Goal: Task Accomplishment & Management: Manage account settings

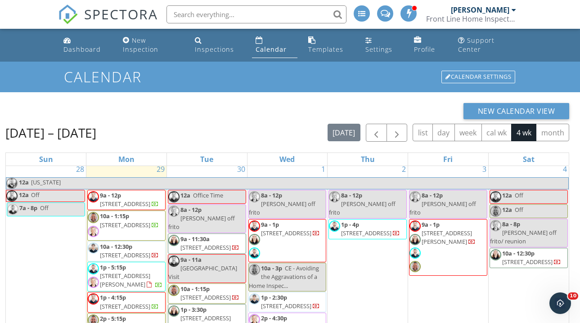
click at [273, 42] on link "Calendar" at bounding box center [274, 45] width 45 height 26
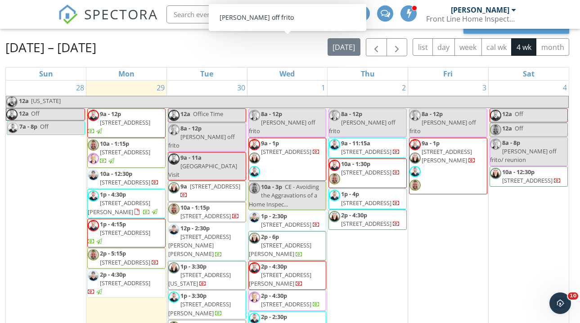
scroll to position [86, 0]
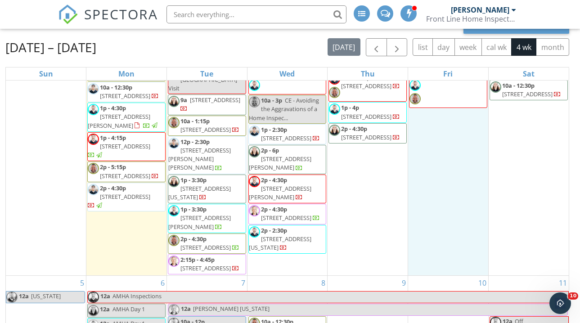
click at [455, 208] on div "3 8a - 12p Sean T off frito 9a - 1p 6262 Cochran Rd, Solon 44139" at bounding box center [448, 134] width 80 height 281
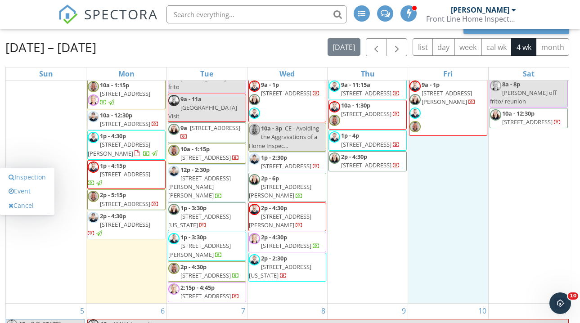
scroll to position [49, 0]
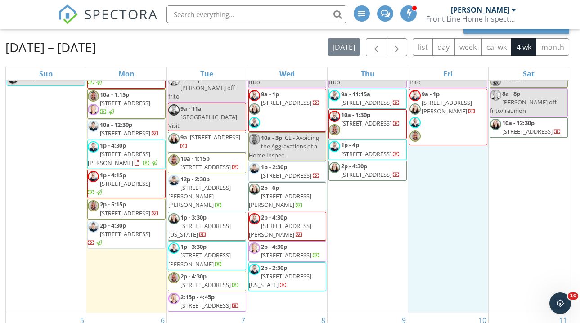
click at [199, 183] on span "440 Dohner Dr, Wadsworth 44281" at bounding box center [199, 195] width 62 height 25
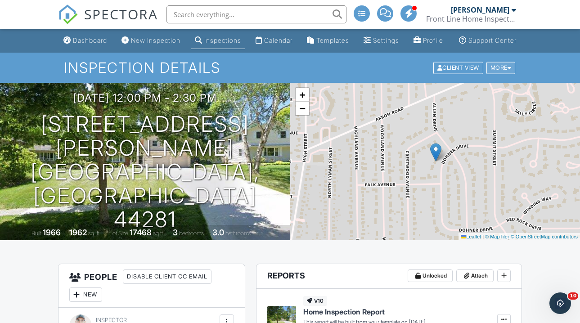
click at [505, 72] on div "More" at bounding box center [500, 68] width 29 height 12
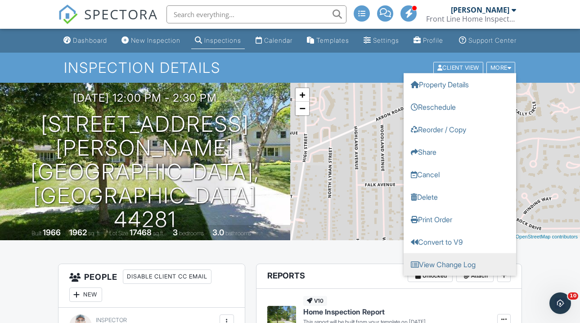
click at [440, 275] on link "View Change Log" at bounding box center [459, 264] width 112 height 22
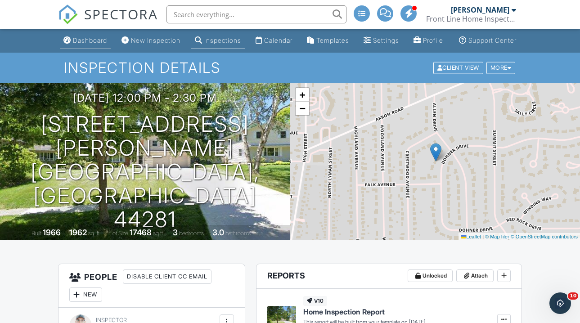
click at [81, 44] on div "Dashboard" at bounding box center [90, 40] width 34 height 8
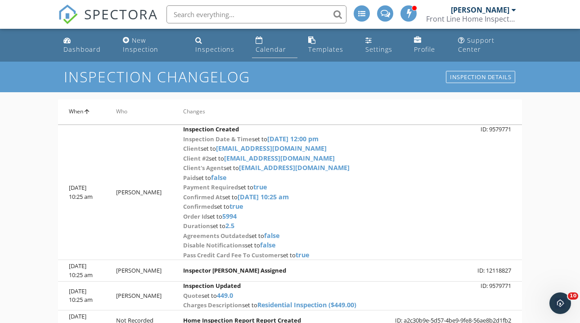
click at [279, 56] on link "Calendar" at bounding box center [274, 45] width 45 height 26
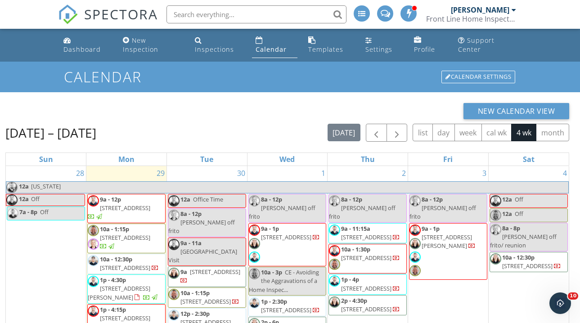
click at [212, 130] on div "Sep 28 – Oct 25, 2025 today list day week cal wk 4 wk month" at bounding box center [286, 133] width 563 height 18
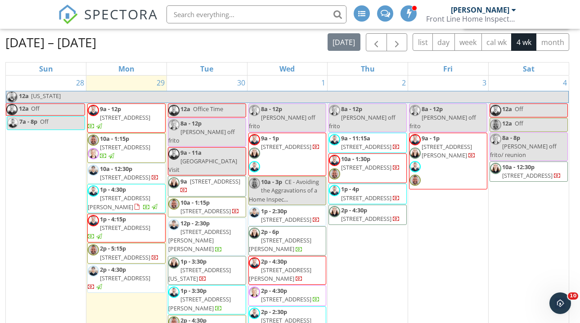
scroll to position [91, 0]
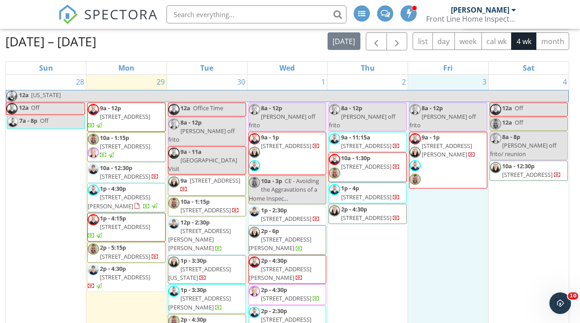
click at [457, 264] on div "3 8a - 12p Sean T off frito 9a - 1p 6262 Cochran Rd, Solon 44139" at bounding box center [448, 215] width 80 height 281
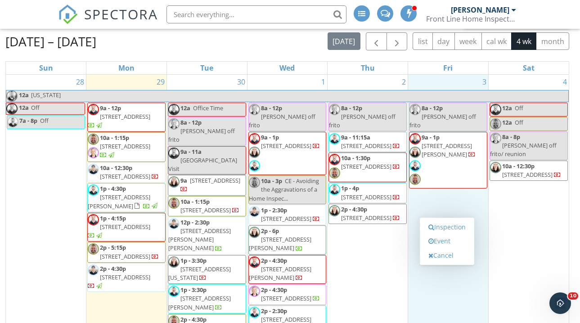
click at [366, 260] on div "2 8a - 12p Sean T off frito 9a - 11:15a 821 Nela View Rd, Cleveland Heights 441…" at bounding box center [367, 215] width 80 height 281
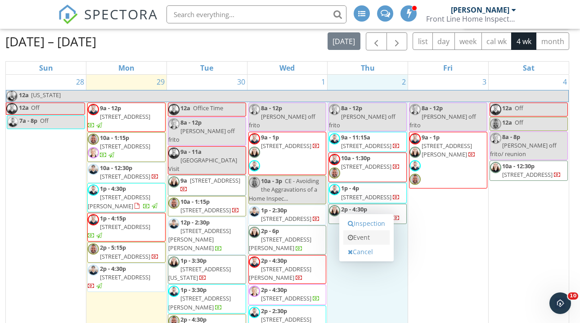
click at [368, 241] on link "Event" at bounding box center [366, 237] width 46 height 14
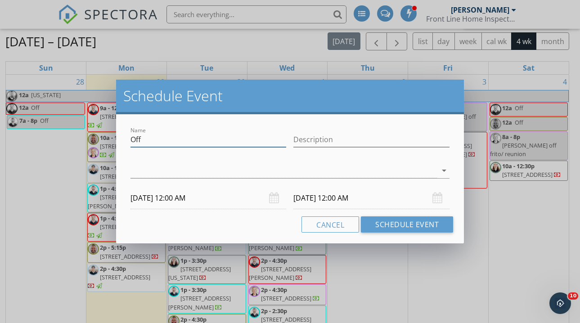
click at [156, 143] on input "Off" at bounding box center [208, 139] width 156 height 15
type input "Report Writing"
click at [220, 165] on div at bounding box center [283, 170] width 306 height 15
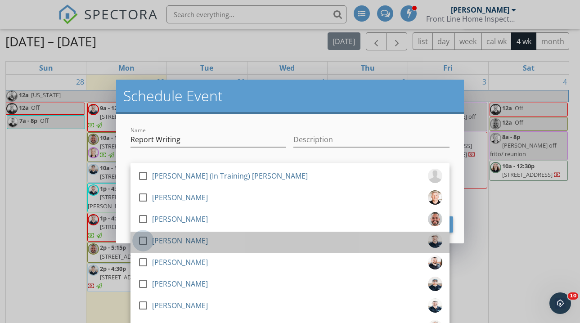
drag, startPoint x: 142, startPoint y: 239, endPoint x: 124, endPoint y: 227, distance: 21.8
click at [142, 238] on div at bounding box center [142, 240] width 15 height 15
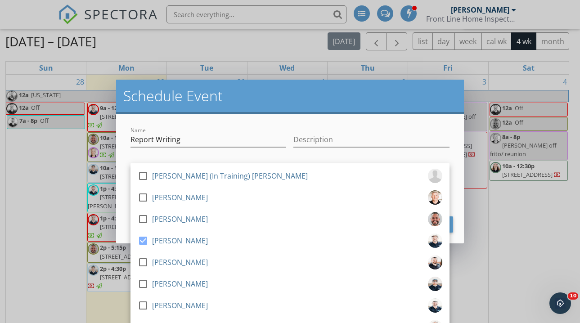
click at [116, 219] on div "Name Report Writing Description check_box_outline_blank Jason (In Training) McK…" at bounding box center [290, 178] width 348 height 129
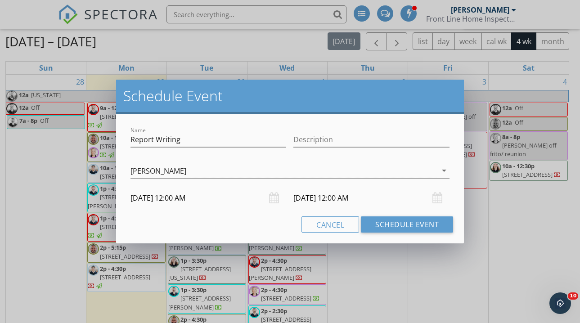
click at [171, 199] on input "10/02/2025 12:00 AM" at bounding box center [208, 198] width 156 height 22
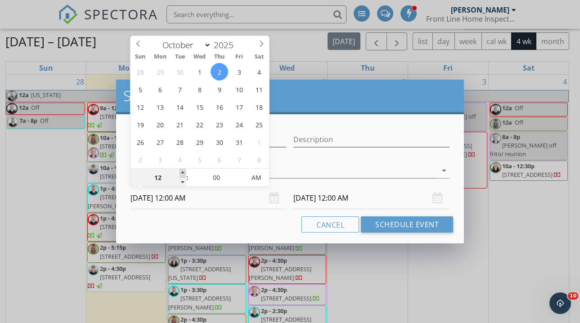
type input "01"
type input "10/02/2025 1:00 AM"
click at [182, 173] on span at bounding box center [182, 173] width 6 height 9
type input "02"
type input "10/02/2025 2:00 AM"
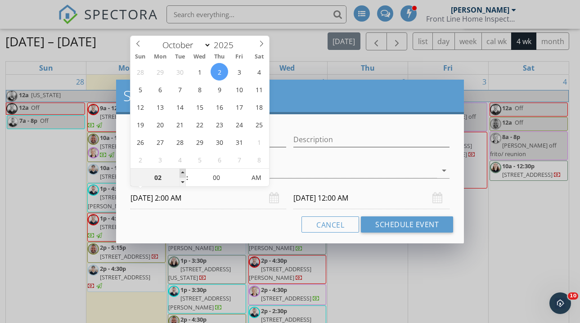
click at [182, 173] on span at bounding box center [182, 173] width 6 height 9
type input "10/03/2025 2:00 AM"
type input "10/02/2025 2:00 PM"
type input "10/03/2025 2:00 PM"
drag, startPoint x: 254, startPoint y: 175, endPoint x: 259, endPoint y: 186, distance: 12.3
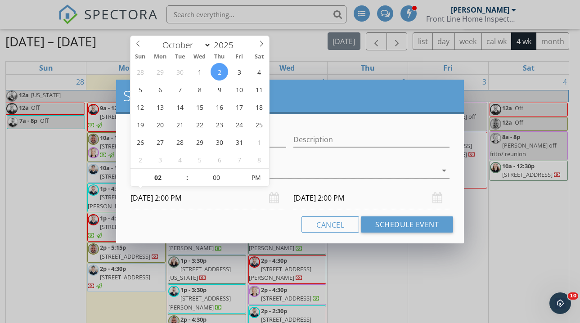
click at [317, 199] on input "10/03/2025 2:00 PM" at bounding box center [371, 198] width 156 height 22
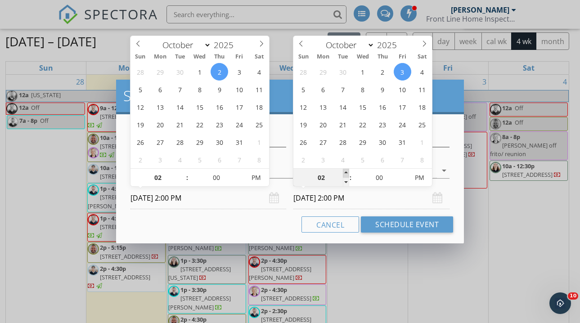
type input "03"
type input "10/03/2025 3:00 PM"
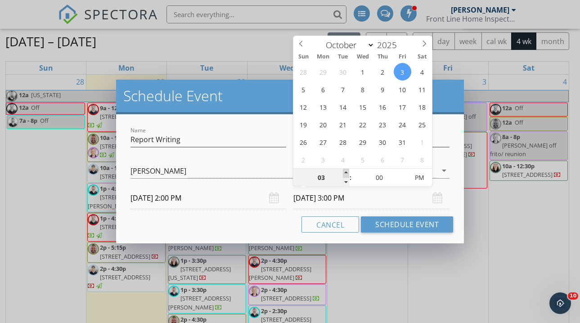
click at [347, 172] on span at bounding box center [346, 173] width 6 height 9
type input "04"
type input "10/03/2025 4:00 PM"
click at [347, 172] on span at bounding box center [346, 173] width 6 height 9
type input "05"
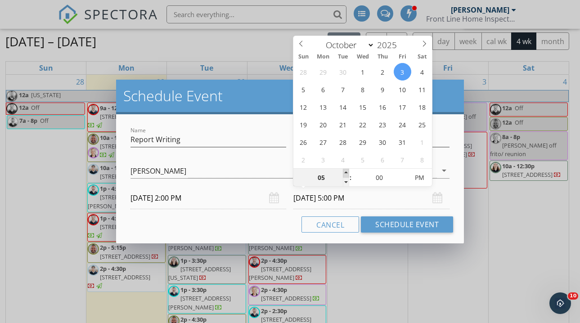
click at [347, 172] on span at bounding box center [346, 173] width 6 height 9
type input "10/02/2025 5:00 PM"
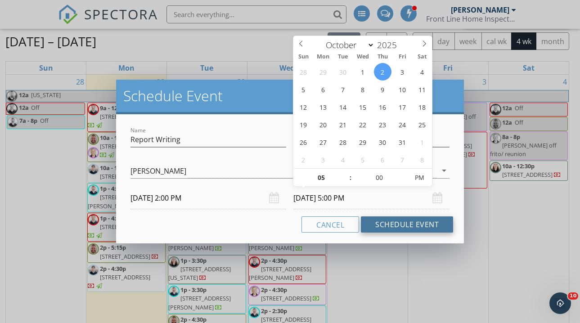
click at [409, 224] on button "Schedule Event" at bounding box center [407, 224] width 92 height 16
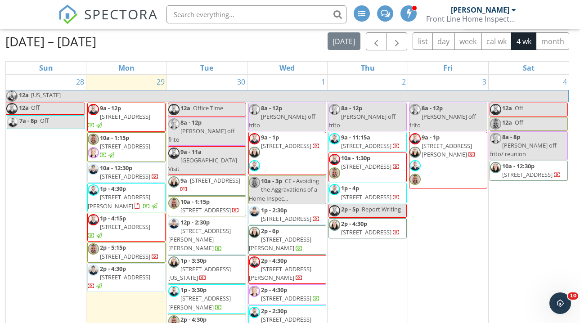
click at [448, 254] on div "3 8a - 12p Sean T off frito 9a - 1p 6262 Cochran Rd, Solon 44139" at bounding box center [448, 215] width 80 height 281
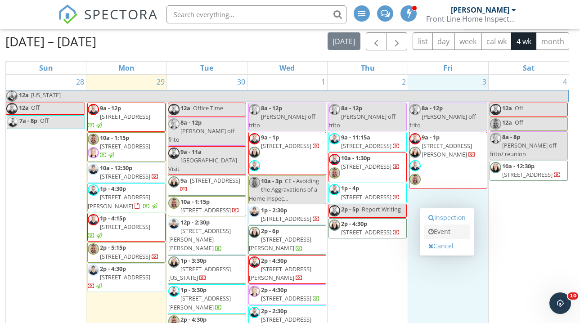
click at [450, 237] on link "Event" at bounding box center [447, 231] width 46 height 14
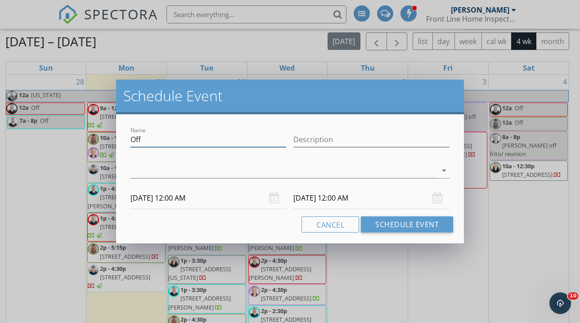
click at [201, 138] on input "Off" at bounding box center [208, 139] width 156 height 15
type input "Report Writing"
click at [195, 169] on div at bounding box center [283, 170] width 306 height 15
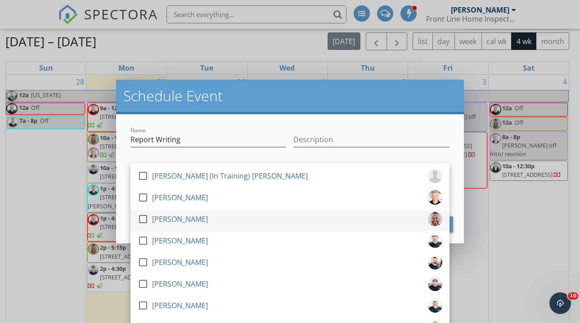
drag, startPoint x: 144, startPoint y: 238, endPoint x: 133, endPoint y: 228, distance: 15.0
click at [144, 237] on div at bounding box center [142, 240] width 15 height 15
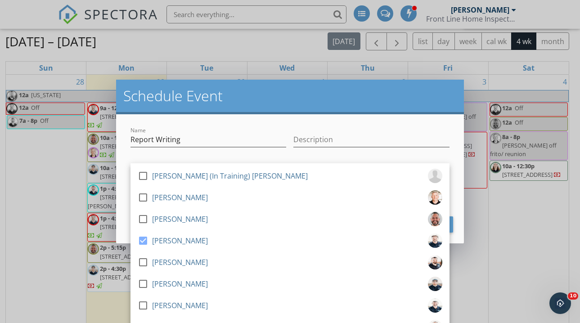
click at [124, 219] on div "Name Report Writing Description check_box_outline_blank Jason (In Training) McK…" at bounding box center [290, 178] width 348 height 129
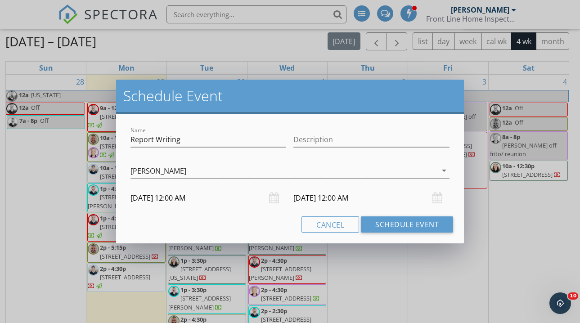
click at [178, 200] on input "10/03/2025 12:00 AM" at bounding box center [208, 198] width 156 height 22
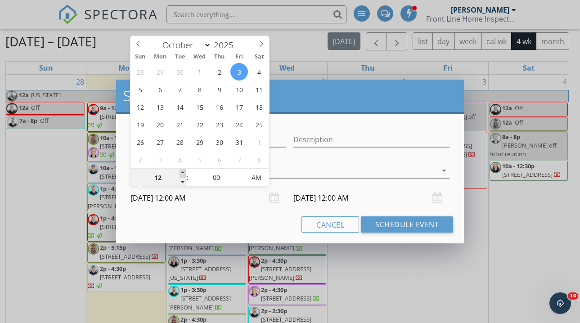
type input "01"
type input "10/03/2025 1:00 AM"
click at [182, 173] on span at bounding box center [182, 173] width 6 height 9
type input "02"
type input "10/03/2025 2:00 AM"
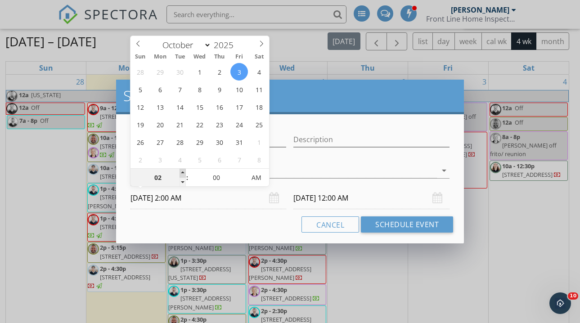
click at [182, 173] on span at bounding box center [182, 173] width 6 height 9
type input "02"
type input "10/04/2025 2:00 AM"
type input "10/03/2025 2:00 PM"
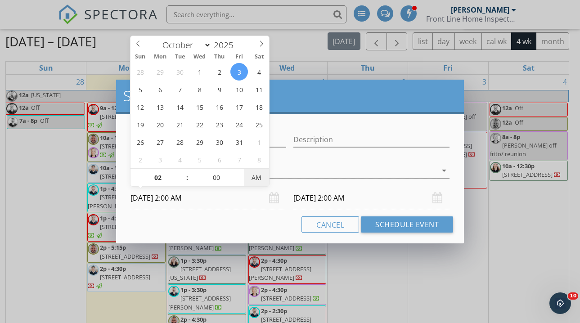
type input "10/04/2025 2:00 PM"
click at [264, 178] on span "PM" at bounding box center [256, 178] width 25 height 18
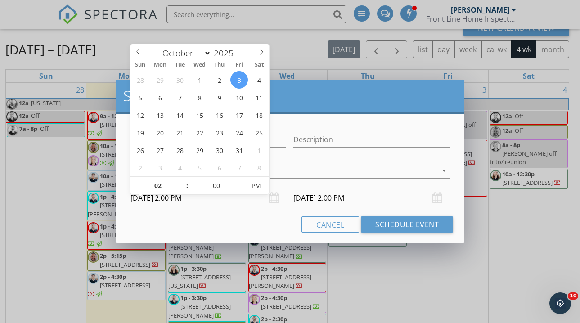
scroll to position [82, 0]
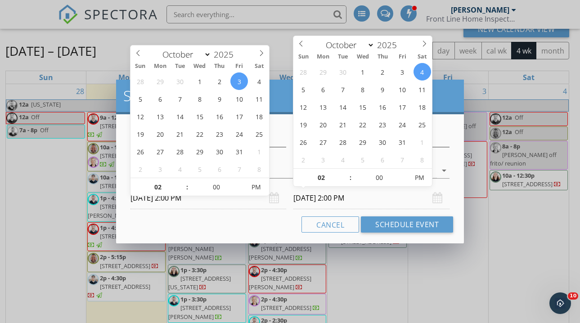
click at [349, 200] on input "10/04/2025 2:00 PM" at bounding box center [371, 198] width 156 height 22
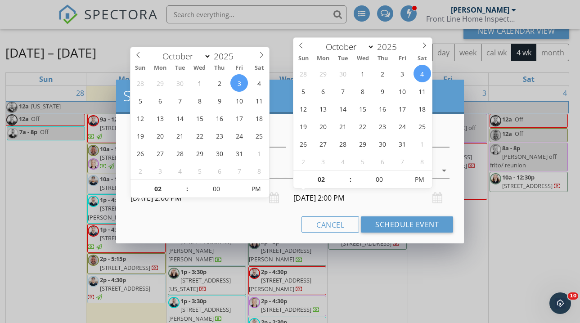
scroll to position [80, 0]
type input "03"
type input "10/04/2025 3:00 PM"
click at [343, 174] on span at bounding box center [346, 174] width 6 height 9
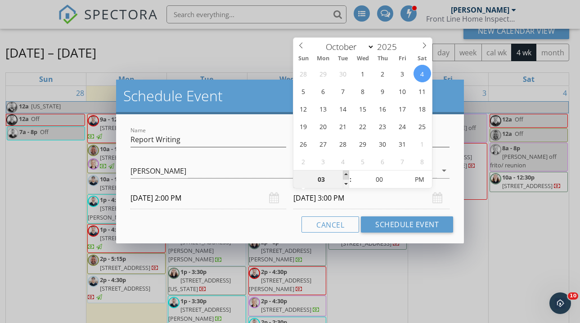
type input "04"
type input "10/04/2025 4:00 PM"
click at [343, 174] on span at bounding box center [346, 174] width 6 height 9
type input "05"
click at [343, 174] on span at bounding box center [346, 174] width 6 height 9
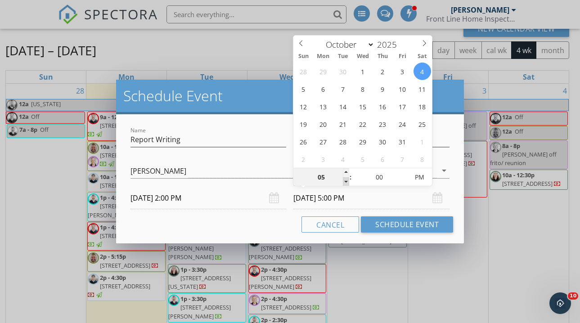
scroll to position [85, 0]
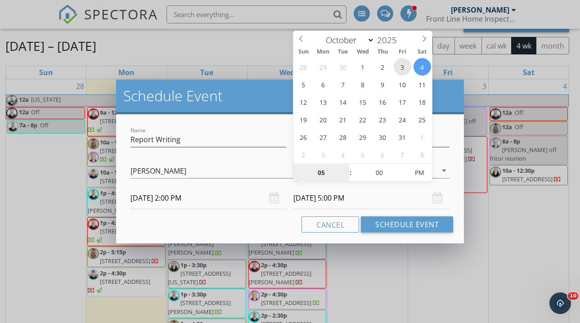
type input "10/03/2025 5:00 PM"
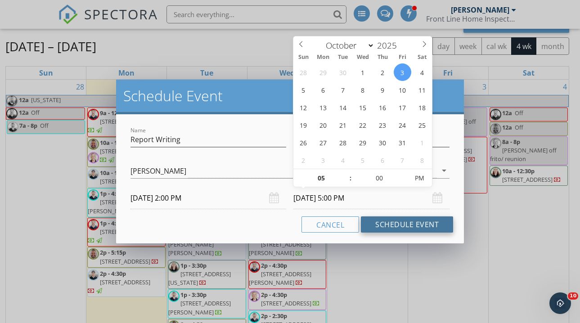
click at [404, 216] on button "Schedule Event" at bounding box center [407, 224] width 92 height 16
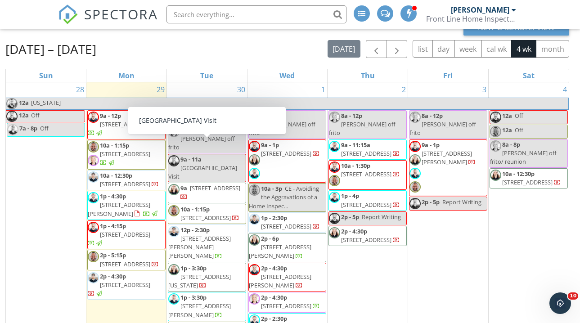
scroll to position [1, 0]
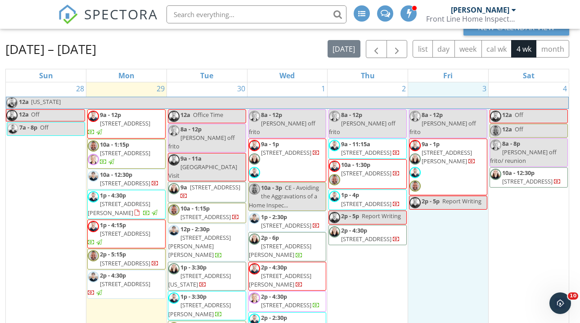
click at [437, 230] on div "3 8a - 12p Sean T off frito 9a - 1p 6262 Cochran Rd, Solon 44139 2p - 5p Report…" at bounding box center [448, 221] width 80 height 281
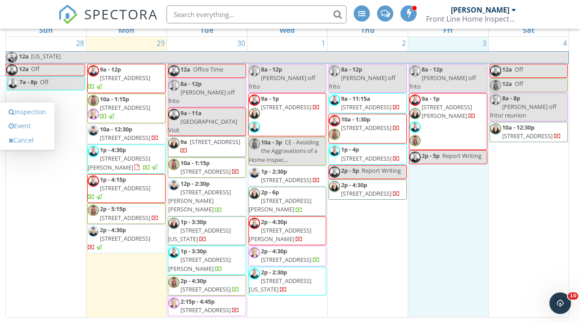
scroll to position [129, 0]
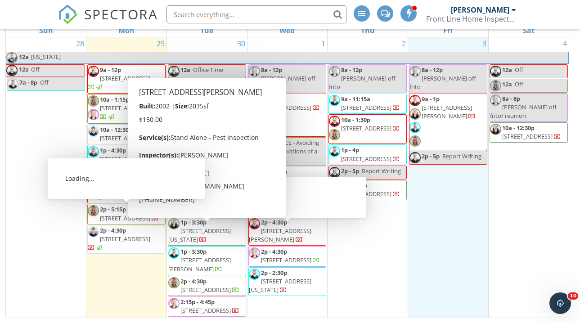
click at [119, 181] on span "1p - 4:15p" at bounding box center [113, 180] width 26 height 8
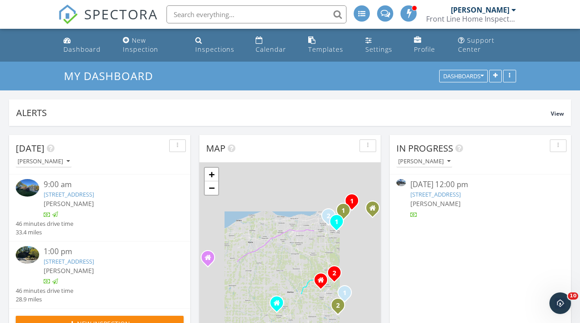
click at [53, 257] on link "2358 Banning Rd, Akron, OH 44333" at bounding box center [69, 261] width 50 height 8
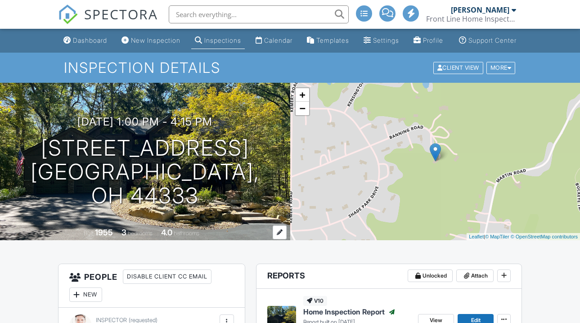
click at [277, 239] on div at bounding box center [279, 232] width 14 height 14
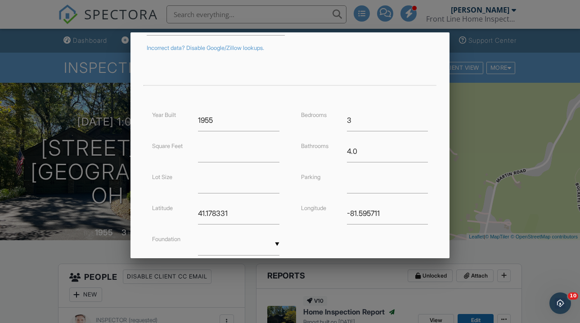
scroll to position [157, 0]
click at [251, 157] on input "number" at bounding box center [238, 151] width 81 height 22
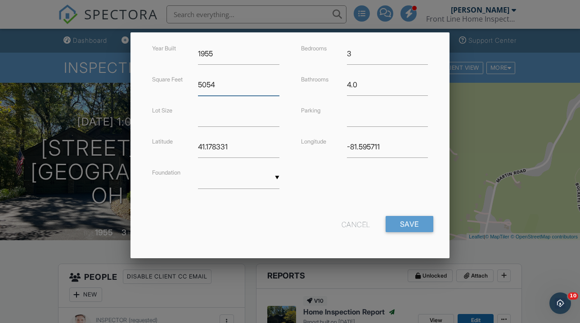
scroll to position [223, 0]
type input "5054"
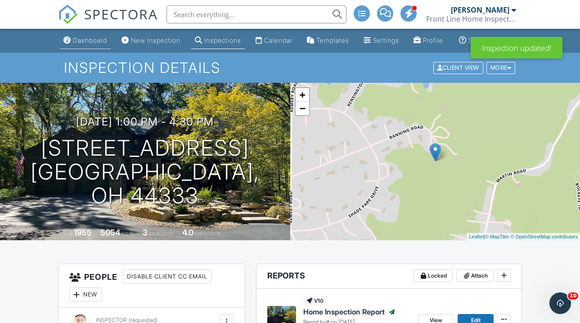
click at [71, 44] on link "Dashboard" at bounding box center [85, 40] width 51 height 17
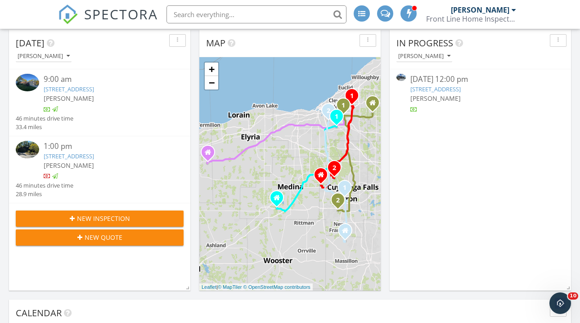
scroll to position [104, 0]
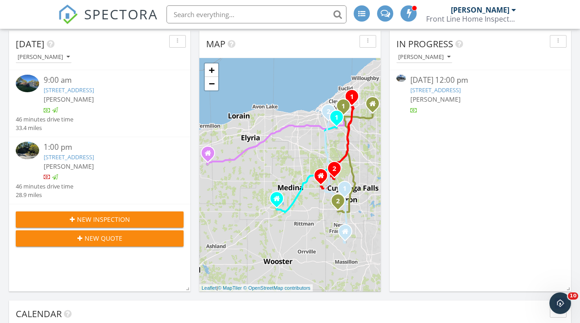
click at [66, 146] on div "1:00 pm" at bounding box center [107, 147] width 126 height 11
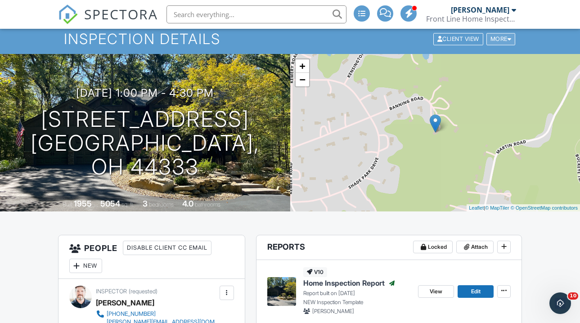
click at [502, 45] on div "More" at bounding box center [500, 39] width 29 height 12
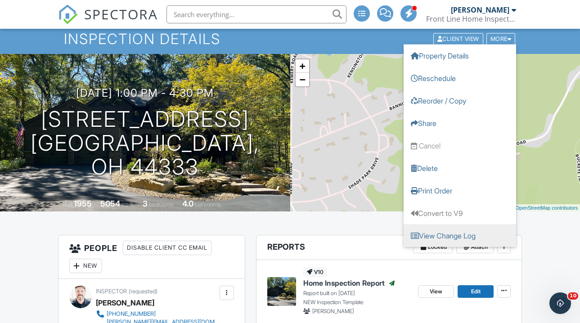
click at [459, 238] on link "View Change Log" at bounding box center [459, 235] width 112 height 22
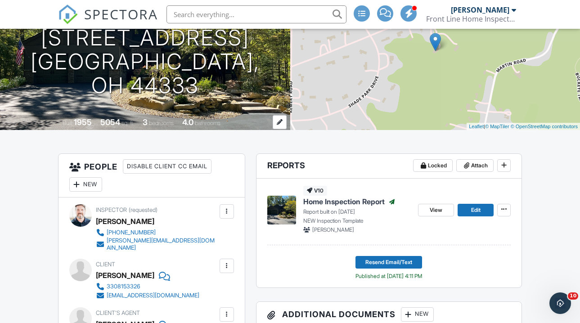
scroll to position [108, 0]
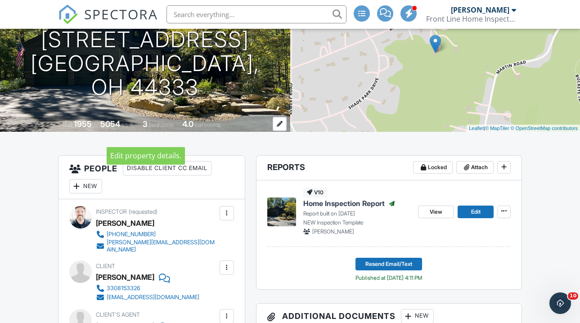
click at [103, 129] on div "5054" at bounding box center [110, 123] width 20 height 9
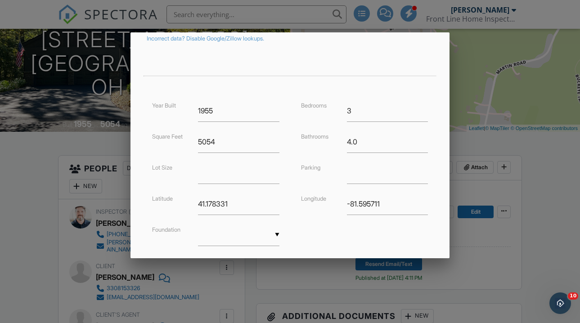
scroll to position [167, 0]
click at [205, 140] on input "5054" at bounding box center [238, 141] width 81 height 22
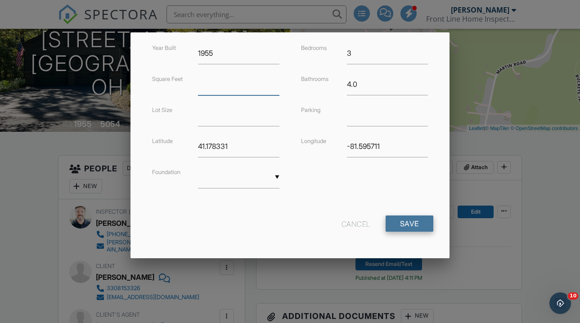
scroll to position [223, 0]
click at [410, 226] on input "Save" at bounding box center [409, 224] width 48 height 16
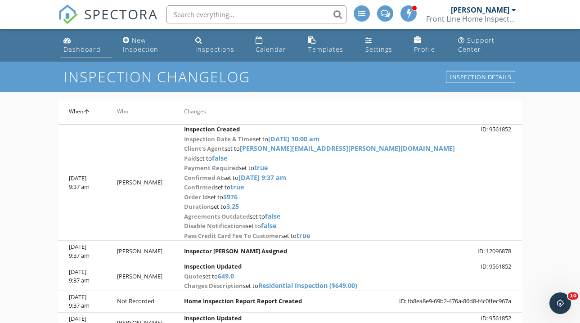
click at [77, 40] on link "Dashboard" at bounding box center [86, 45] width 52 height 26
